Goal: Transaction & Acquisition: Purchase product/service

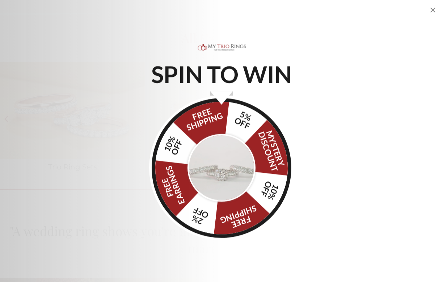
scroll to position [600, 0]
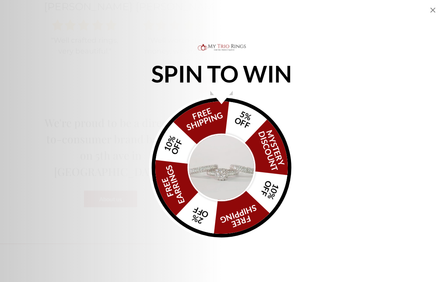
click at [394, 162] on div "SPIN TO WIN FREE SHIPPING 5% OFF Mystery Discount 10% OFF FREE SHIPPING 2% OFF …" at bounding box center [221, 141] width 443 height 198
click at [433, 8] on icon "Close popup" at bounding box center [432, 10] width 9 height 9
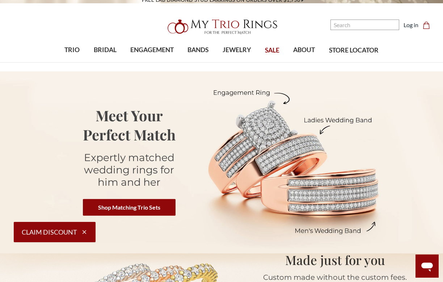
scroll to position [4, 0]
click at [141, 213] on link "Shop Matching Trio Sets" at bounding box center [129, 206] width 93 height 17
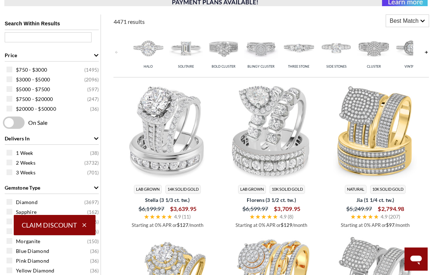
scroll to position [291, 0]
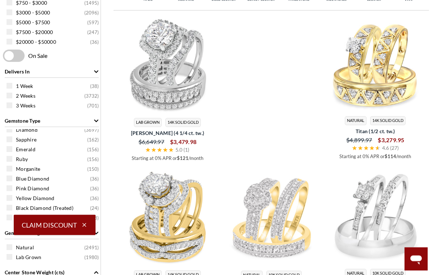
scroll to position [5, 0]
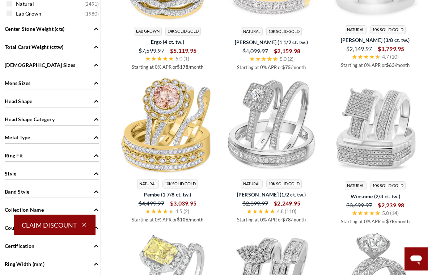
click at [98, 102] on icon "Head Shape" at bounding box center [96, 101] width 5 height 5
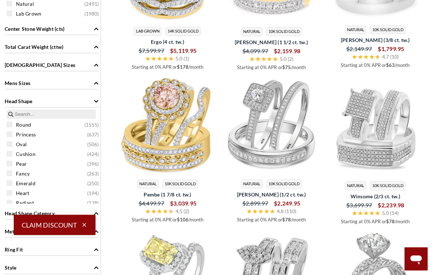
scroll to position [601, 0]
click at [14, 134] on div "Princess ( 637 )" at bounding box center [54, 134] width 94 height 8
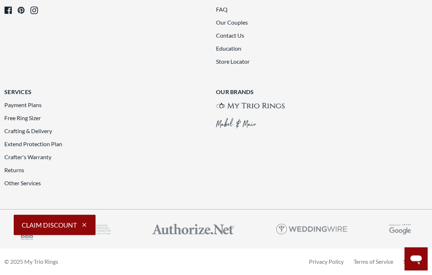
scroll to position [1717, 0]
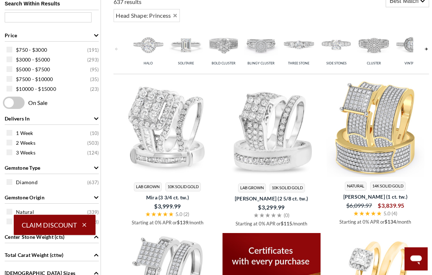
scroll to position [310, 0]
click at [300, 44] on img at bounding box center [299, 44] width 34 height 34
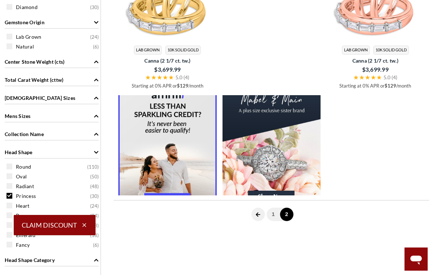
scroll to position [445, 0]
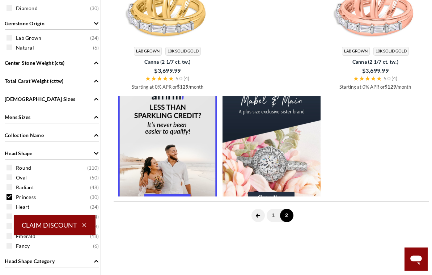
click at [275, 214] on link "1" at bounding box center [273, 215] width 13 height 13
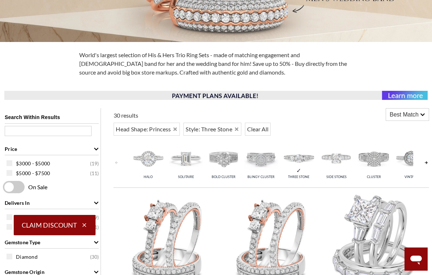
scroll to position [196, 0]
